Goal: Task Accomplishment & Management: Manage account settings

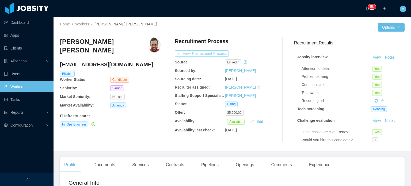
click at [192, 53] on button "View Recruitment Process" at bounding box center [202, 53] width 54 height 6
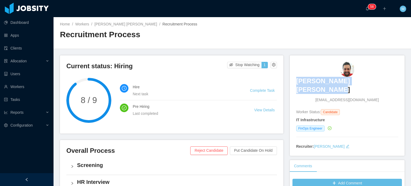
drag, startPoint x: 318, startPoint y: 81, endPoint x: 405, endPoint y: 81, distance: 87.5
click at [405, 81] on main "Home / Workers / Renato Mateus Santos Moura / Recruitment Process / Recruitment…" at bounding box center [231, 101] width 357 height 169
copy h3 "Renato Mateus Santos Moura"
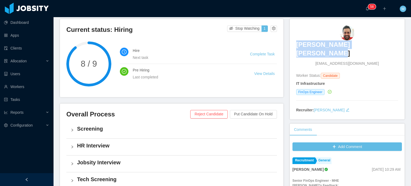
scroll to position [160, 0]
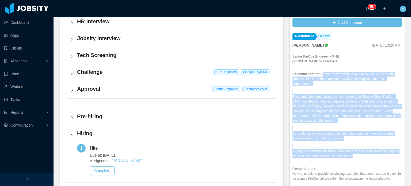
drag, startPoint x: 317, startPoint y: 64, endPoint x: 377, endPoint y: 145, distance: 100.6
click at [377, 145] on div "Senior FinOps Engineer - MHE Daniel's Feedback: Recommendation: Do not proceed …" at bounding box center [346, 162] width 109 height 217
copy div "Do not proceed with Renato in the hiring process; consider other candidates who…"
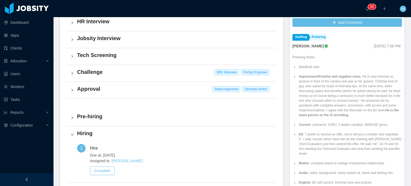
scroll to position [241, 0]
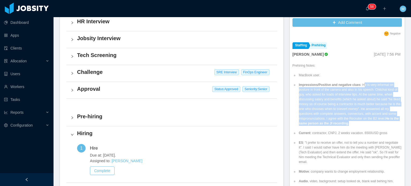
drag, startPoint x: 356, startPoint y: 75, endPoint x: 366, endPoint y: 115, distance: 41.3
click at [366, 115] on li "Impressions/Positive and negative clues : He is very informal on posture in fro…" at bounding box center [350, 103] width 104 height 43
copy li "e is very informal on posture in front of the camera and also in his speech. Ch…"
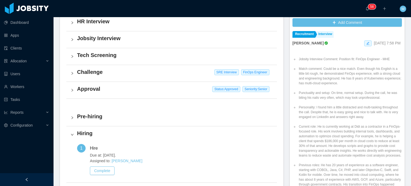
scroll to position [588, 0]
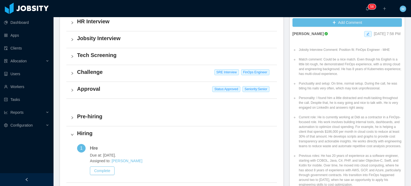
drag, startPoint x: 321, startPoint y: 50, endPoint x: 369, endPoint y: 65, distance: 50.9
click at [369, 65] on li "Match comment: Could be a nice match. Even though his English is a little bit r…" at bounding box center [350, 66] width 104 height 19
copy li "Could be a nice match. Even though his English is a little bit rough, he demons…"
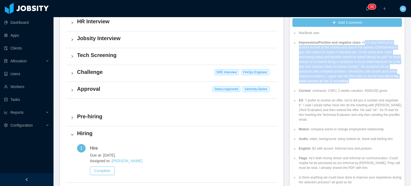
scroll to position [267, 0]
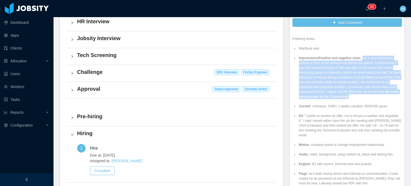
drag, startPoint x: 355, startPoint y: 53, endPoint x: 363, endPoint y: 88, distance: 35.2
click at [363, 88] on li "Impressions/Positive and negative clues : He is very informal on posture in fro…" at bounding box center [350, 77] width 104 height 43
copy li "He is very informal on posture in front of the camera and also in his speech. C…"
click at [332, 74] on li "Impressions/Positive and negative clues : He is very informal on posture in fro…" at bounding box center [350, 77] width 104 height 43
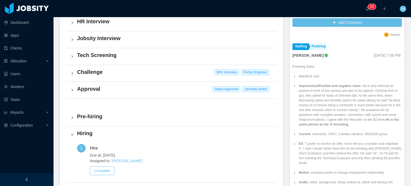
scroll to position [241, 0]
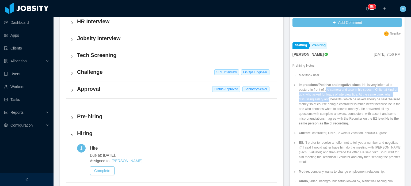
drag, startPoint x: 325, startPoint y: 91, endPoint x: 327, endPoint y: 93, distance: 3.2
click at [326, 93] on li "Impressions/Positive and negative clues : He is very informal on posture in fro…" at bounding box center [350, 103] width 104 height 43
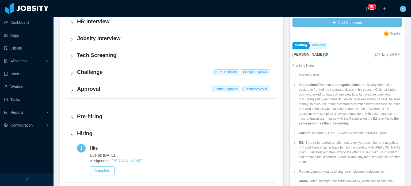
click at [327, 93] on li "Impressions/Positive and negative clues : He is very informal on posture in fro…" at bounding box center [350, 103] width 104 height 43
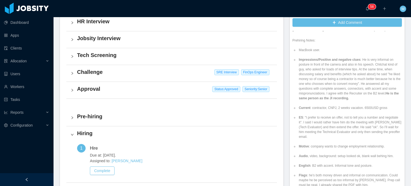
scroll to position [294, 0]
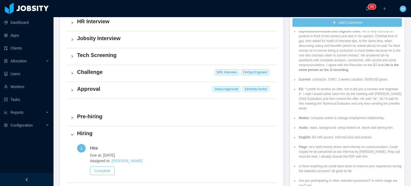
click at [327, 94] on li "ES : "I prefer to receive an offer, not to tell you a number and negotiate it".…" at bounding box center [350, 99] width 104 height 24
click at [336, 98] on li "ES : "I prefer to receive an offer, not to tell you a number and negotiate it".…" at bounding box center [350, 99] width 104 height 24
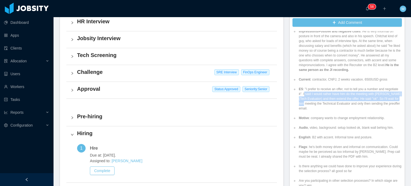
drag, startPoint x: 316, startPoint y: 84, endPoint x: 325, endPoint y: 97, distance: 16.5
click at [324, 97] on li "ES : "I prefer to receive an offer, not to tell you a number and negotiate it".…" at bounding box center [350, 99] width 104 height 24
click at [325, 97] on li "ES : "I prefer to receive an offer, not to tell you a number and negotiate it".…" at bounding box center [350, 99] width 104 height 24
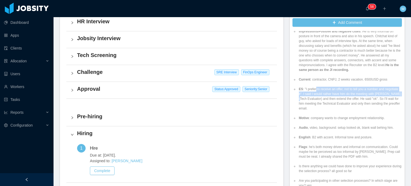
drag, startPoint x: 312, startPoint y: 81, endPoint x: 324, endPoint y: 98, distance: 19.8
click at [323, 98] on li "ES : "I prefer to receive an offer, not to tell you a number and negotiate it".…" at bounding box center [350, 99] width 104 height 24
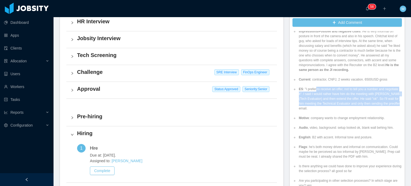
click at [324, 98] on li "ES : "I prefer to receive an offer, not to tell you a number and negotiate it".…" at bounding box center [350, 99] width 104 height 24
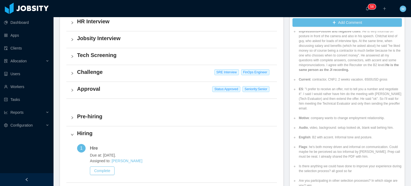
click at [269, 29] on div "HR Interview" at bounding box center [171, 22] width 210 height 17
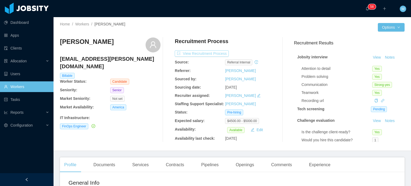
click at [201, 55] on button "View Recruitment Process" at bounding box center [202, 53] width 54 height 6
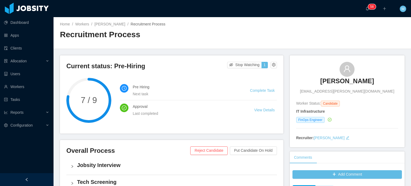
drag, startPoint x: 318, startPoint y: 79, endPoint x: 400, endPoint y: 79, distance: 81.8
click at [400, 79] on div "Matheus Santoro Matheus.santoro@outlook.com Worker Status: Candidate IT Infrast…" at bounding box center [347, 101] width 115 height 92
copy h3 "Matheus Santoro"
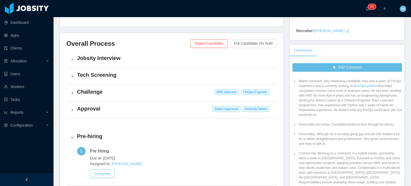
scroll to position [80, 0]
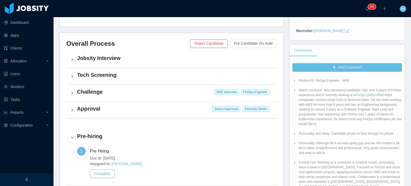
drag, startPoint x: 349, startPoint y: 123, endPoint x: 321, endPoint y: 91, distance: 42.4
click at [321, 91] on li "Match comment: Very interesting candidate. Has over 4 years of FinOps experienc…" at bounding box center [350, 107] width 104 height 39
copy li "Very interesting candidate. Has over 4 years of FinOps experience and is curren…"
click at [329, 144] on li "Personality: Although he is an easy-going guy and we chit-chatted a bit, he is …" at bounding box center [350, 148] width 104 height 14
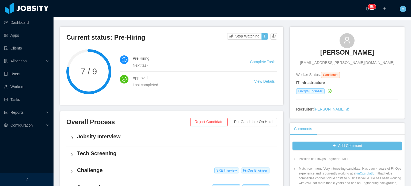
scroll to position [0, 0]
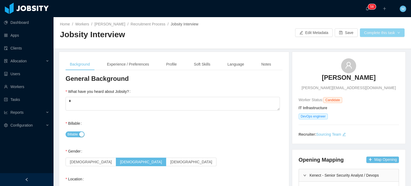
click at [366, 33] on button "Complete this task" at bounding box center [382, 32] width 45 height 9
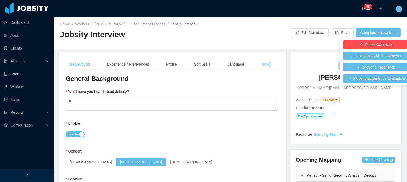
drag, startPoint x: 269, startPoint y: 61, endPoint x: 265, endPoint y: 62, distance: 3.7
click at [265, 62] on div "Notes" at bounding box center [266, 64] width 18 height 12
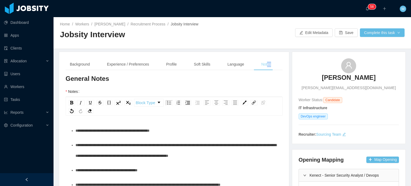
click at [265, 62] on div "Notes" at bounding box center [266, 64] width 18 height 12
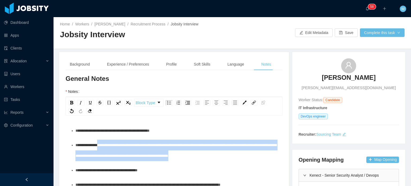
drag, startPoint x: 257, startPoint y: 158, endPoint x: 105, endPoint y: 146, distance: 152.1
click at [105, 146] on div "**********" at bounding box center [176, 150] width 203 height 21
click at [381, 33] on button "Complete this task" at bounding box center [382, 32] width 45 height 9
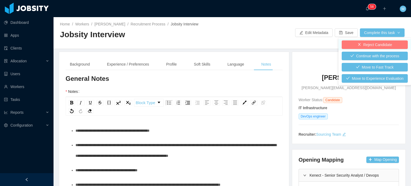
click at [383, 44] on button "Reject Candidate" at bounding box center [375, 44] width 66 height 9
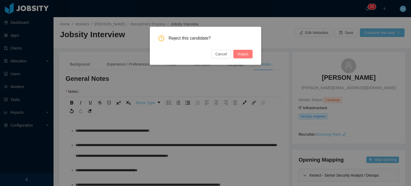
click at [244, 56] on button "Reject" at bounding box center [242, 54] width 19 height 9
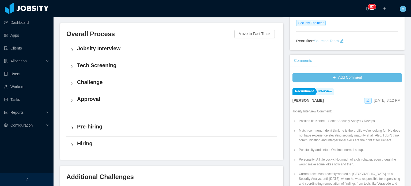
scroll to position [160, 0]
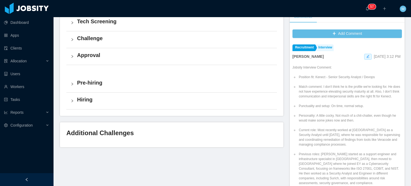
drag, startPoint x: 321, startPoint y: 87, endPoint x: 321, endPoint y: 100, distance: 13.1
click at [321, 99] on li "Match comment: I don't think he is the profile we're looking for. He does not h…" at bounding box center [350, 91] width 104 height 14
drag, startPoint x: 321, startPoint y: 100, endPoint x: 321, endPoint y: 97, distance: 3.2
click at [321, 99] on li "Match comment: I don't think he is the profile we're looking for. He does not h…" at bounding box center [350, 91] width 104 height 14
drag, startPoint x: 320, startPoint y: 102, endPoint x: 320, endPoint y: 96, distance: 6.4
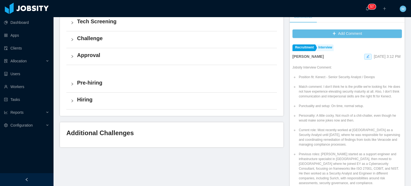
click at [320, 99] on li "Match comment: I don't think he is the profile we're looking for. He does not h…" at bounding box center [350, 91] width 104 height 14
click at [321, 90] on li "Match comment: I don't think he is the profile we're looking for. He does not h…" at bounding box center [350, 91] width 104 height 14
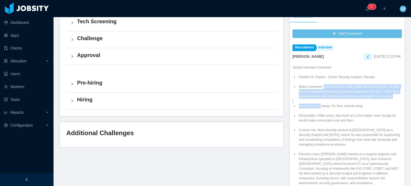
drag, startPoint x: 321, startPoint y: 87, endPoint x: 318, endPoint y: 109, distance: 22.1
click at [318, 99] on li "Match comment: I don't think he is the profile we're looking for. He does not h…" at bounding box center [350, 91] width 104 height 14
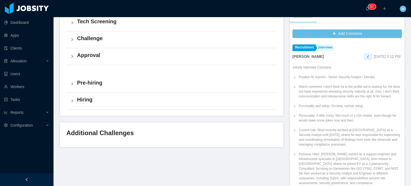
drag, startPoint x: 319, startPoint y: 103, endPoint x: 321, endPoint y: 88, distance: 15.4
click at [321, 88] on li "Match comment: I don't think he is the profile we're looking for. He does not h…" at bounding box center [350, 91] width 104 height 14
copy li "I don't think he is the profile we're looking for. He does not have experience …"
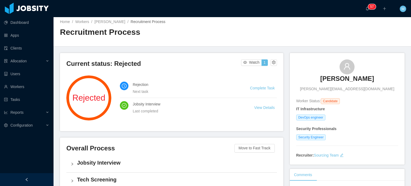
scroll to position [0, 0]
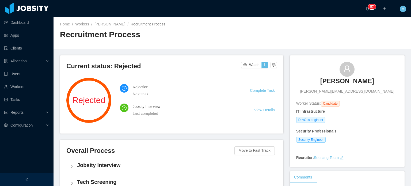
click at [255, 87] on li "Complete Task" at bounding box center [263, 90] width 27 height 6
click at [262, 92] on link "Complete Task" at bounding box center [262, 90] width 25 height 4
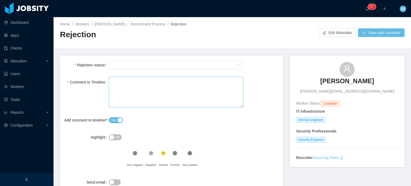
click at [170, 94] on textarea "Comment to Timeline" at bounding box center [176, 92] width 134 height 31
click at [182, 58] on form "Rejection reason Select Type Comment to Timeline Add comment to timeline? Yes H…" at bounding box center [171, 126] width 223 height 143
click at [181, 64] on div "Select Type" at bounding box center [174, 65] width 124 height 8
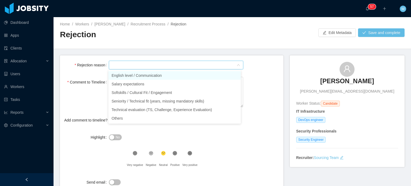
click at [171, 74] on li "English level / Communication" at bounding box center [174, 75] width 132 height 9
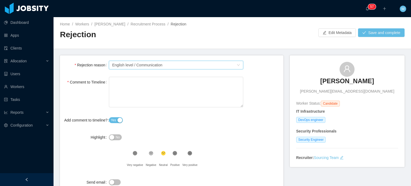
click at [169, 65] on div "Select Type English level / Communication" at bounding box center [174, 65] width 124 height 8
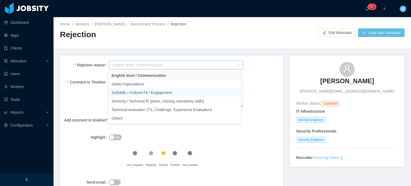
click at [161, 95] on li "Softskills / Cultural Fit / Engagement" at bounding box center [174, 92] width 132 height 9
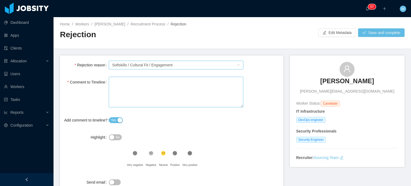
click at [161, 95] on textarea "Comment to Timeline" at bounding box center [176, 92] width 134 height 31
paste textarea "**********"
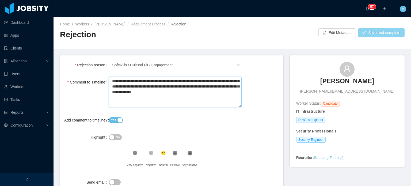
type textarea "**********"
click at [389, 34] on button "Save and complete" at bounding box center [381, 32] width 47 height 9
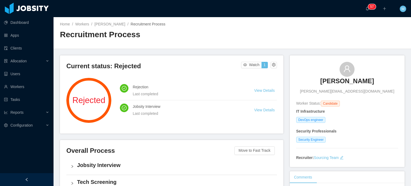
click at [287, 49] on main "Home / Workers / Félix Miranda / Recruitment Process / Recruitment Process Curr…" at bounding box center [231, 101] width 357 height 169
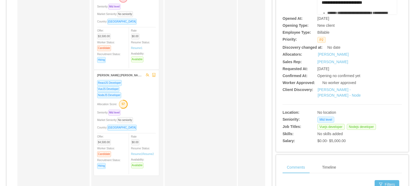
scroll to position [107, 0]
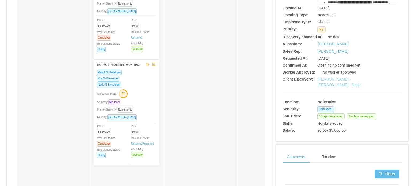
click at [334, 78] on link "[PERSON_NAME] - [PERSON_NAME] - Node" at bounding box center [338, 82] width 43 height 10
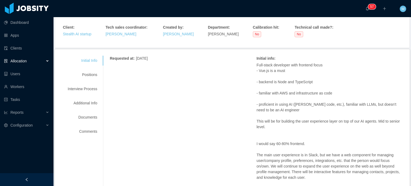
scroll to position [53, 0]
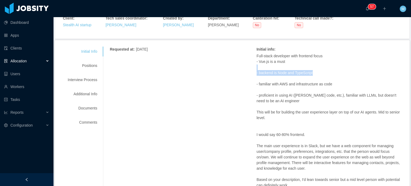
drag, startPoint x: 263, startPoint y: 59, endPoint x: 319, endPoint y: 63, distance: 55.8
click at [317, 63] on div "Full-stack developer with frontend focus - Vue.js is a must - backend is Node a…" at bounding box center [329, 123] width 147 height 140
click at [319, 70] on p "- backend is Node and TypeScript" at bounding box center [329, 73] width 147 height 6
drag, startPoint x: 331, startPoint y: 74, endPoint x: 334, endPoint y: 74, distance: 3.7
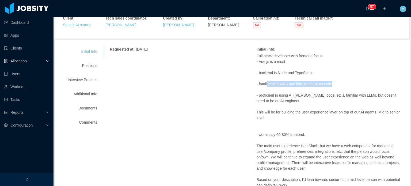
click at [334, 81] on p "- familiar with AWS and infrastructure as code" at bounding box center [329, 84] width 147 height 6
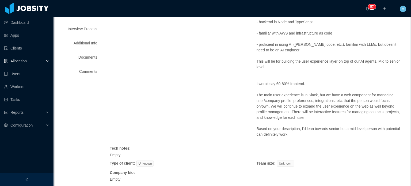
scroll to position [107, 0]
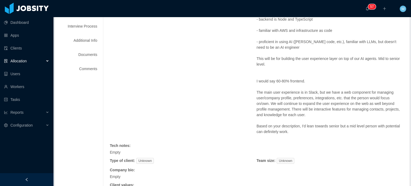
drag, startPoint x: 268, startPoint y: 64, endPoint x: 288, endPoint y: 67, distance: 20.8
click at [284, 67] on div "Full-stack developer with frontend focus - Vue.js is a must - backend is Node a…" at bounding box center [329, 70] width 147 height 140
click at [288, 78] on p "I would say 60-80% frontend." at bounding box center [329, 81] width 147 height 6
drag, startPoint x: 265, startPoint y: 83, endPoint x: 305, endPoint y: 85, distance: 40.2
click at [302, 90] on p "The main user experience is in Slack, but we have a web component for managing …" at bounding box center [329, 104] width 147 height 28
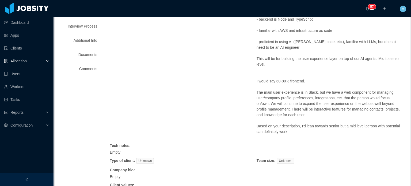
click at [305, 90] on p "The main user experience is in Slack, but we have a web component for managing …" at bounding box center [329, 104] width 147 height 28
click at [318, 90] on p "The main user experience is in Slack, but we have a web component for managing …" at bounding box center [329, 104] width 147 height 28
click at [320, 90] on p "The main user experience is in Slack, but we have a web component for managing …" at bounding box center [329, 104] width 147 height 28
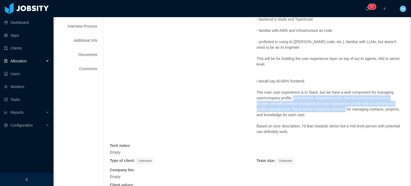
drag, startPoint x: 319, startPoint y: 95, endPoint x: 345, endPoint y: 101, distance: 27.0
click at [344, 101] on p "The main user experience is in Slack, but we have a web component for managing …" at bounding box center [329, 104] width 147 height 28
click at [345, 101] on p "The main user experience is in Slack, but we have a web component for managing …" at bounding box center [329, 104] width 147 height 28
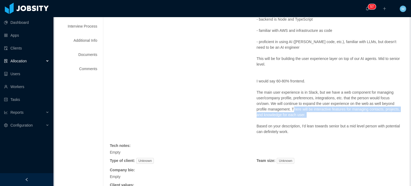
click at [296, 110] on div "Full-stack developer with frontend focus - Vue.js is a must - backend is Node a…" at bounding box center [329, 70] width 147 height 140
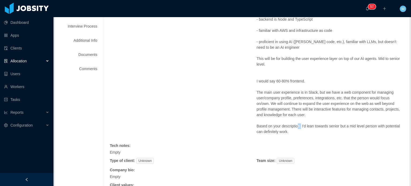
click at [297, 123] on p "Based on your description, I'd lean towards senior but a mid level person with …" at bounding box center [329, 128] width 147 height 11
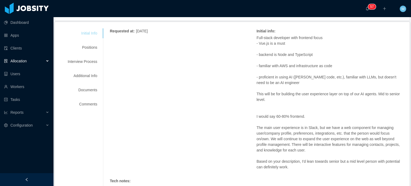
scroll to position [0, 0]
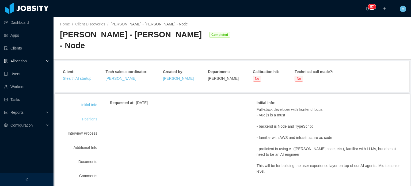
click at [92, 114] on div "Positions" at bounding box center [82, 119] width 42 height 10
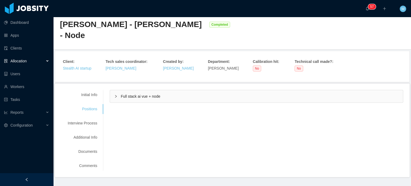
click at [114, 90] on div "Full stack ai vue + node" at bounding box center [256, 96] width 293 height 12
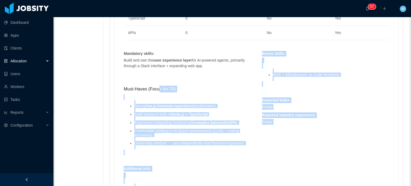
scroll to position [358, 0]
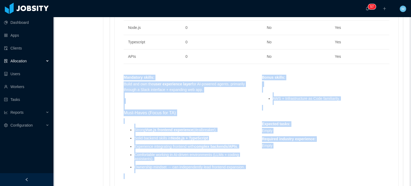
drag, startPoint x: 375, startPoint y: 137, endPoint x: 118, endPoint y: 67, distance: 266.2
click at [118, 67] on div "Skills : Skill Years Notes Deal Breaker Mandatory Slack 0 No Yes Vue.js 0 No Ye…" at bounding box center [256, 122] width 276 height 303
copy div "Mandatory skills : Build and own the user experience layer for AI-powered agent…"
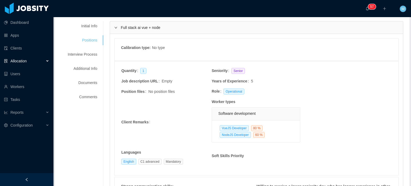
scroll to position [0, 0]
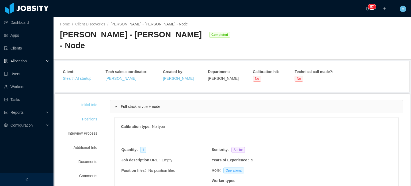
click at [96, 100] on div "Initial Info" at bounding box center [82, 105] width 42 height 10
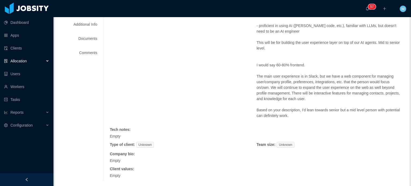
scroll to position [133, 0]
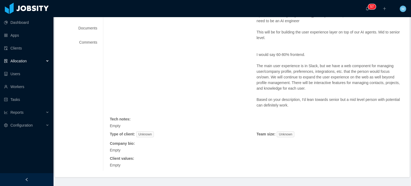
drag, startPoint x: 252, startPoint y: 93, endPoint x: 289, endPoint y: 97, distance: 36.9
click at [289, 97] on div "Requested at : September 4, 2025 Initial info : Full-stack developer with front…" at bounding box center [256, 69] width 293 height 204
copy div "Initial info : Full-stack developer with frontend focus - Vue.js is a must - ba…"
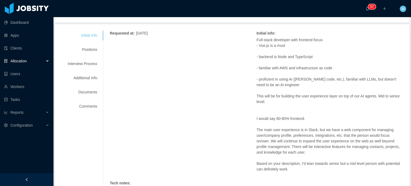
scroll to position [0, 0]
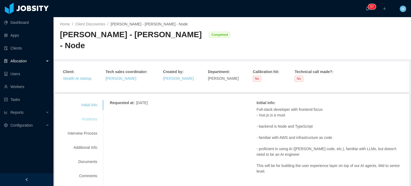
click at [93, 114] on div "Positions" at bounding box center [82, 119] width 42 height 10
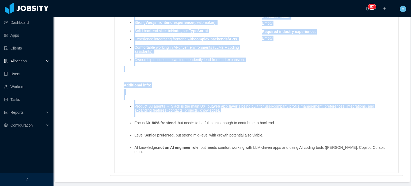
scroll to position [465, 0]
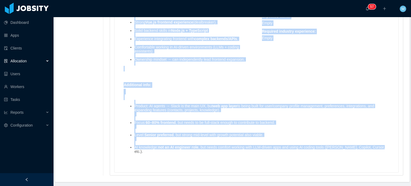
drag, startPoint x: 121, startPoint y: 76, endPoint x: 382, endPoint y: 136, distance: 267.9
click at [382, 136] on div "Skills : Skill Years Notes Deal Breaker Mandatory Slack 0 No Yes Vue.js 0 No Ye…" at bounding box center [256, 14] width 276 height 303
copy div "Mandatory skills : Build and own the user experience layer for AI-powered agent…"
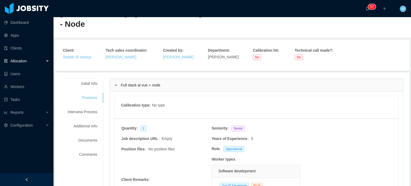
scroll to position [11, 0]
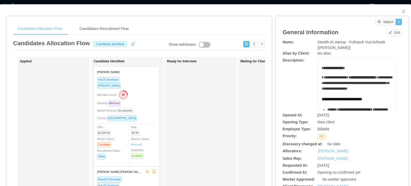
click at [328, 90] on span "**********" at bounding box center [356, 82] width 70 height 15
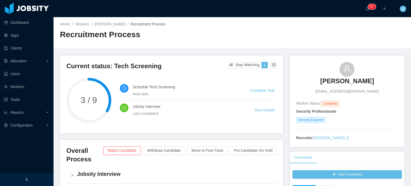
drag, startPoint x: 317, startPoint y: 80, endPoint x: 375, endPoint y: 81, distance: 57.8
click at [375, 80] on div "[PERSON_NAME] [PERSON_NAME][EMAIL_ADDRESS][PERSON_NAME][DOMAIN_NAME]" at bounding box center [347, 78] width 102 height 32
copy h3 "[PERSON_NAME]"
click at [229, 109] on h4 "Jobsity Interview" at bounding box center [187, 106] width 109 height 6
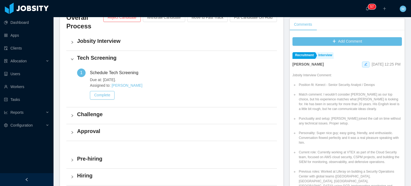
scroll to position [134, 0]
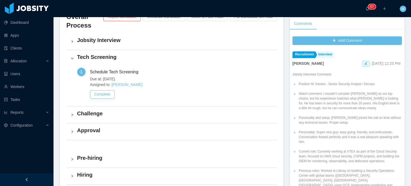
click at [286, 33] on div "Current status: Tech Screening Stop Watching 1 3 / 9 Schedule Tech Screening Ne…" at bounding box center [175, 72] width 230 height 301
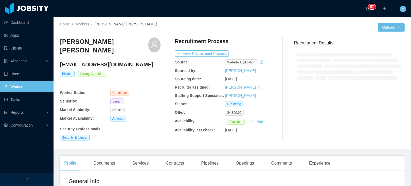
click at [124, 158] on div "Profile Documents Services Contracts Pipelines Openings Comments Experience" at bounding box center [197, 163] width 275 height 15
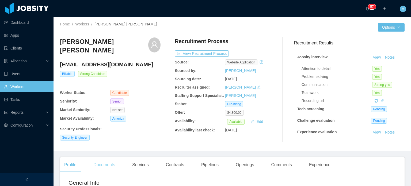
click at [119, 158] on div "Documents" at bounding box center [104, 164] width 30 height 15
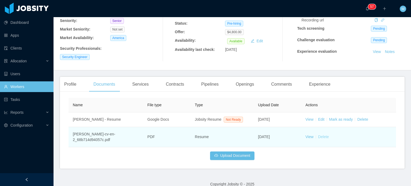
scroll to position [88, 0]
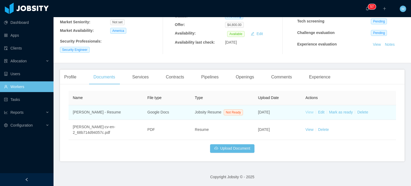
click at [305, 112] on link "View" at bounding box center [309, 112] width 8 height 4
